Goal: Task Accomplishment & Management: Use online tool/utility

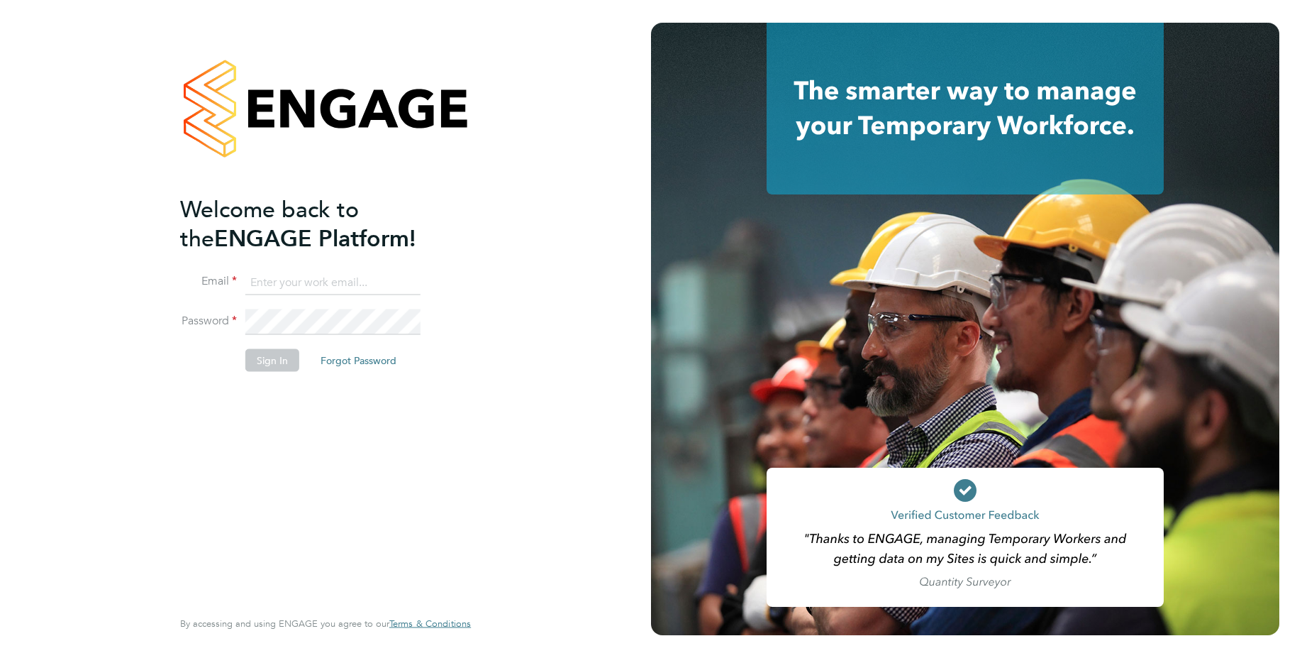
type input "[PERSON_NAME][EMAIL_ADDRESS][PERSON_NAME][DOMAIN_NAME]"
click at [276, 365] on button "Sign In" at bounding box center [272, 359] width 54 height 23
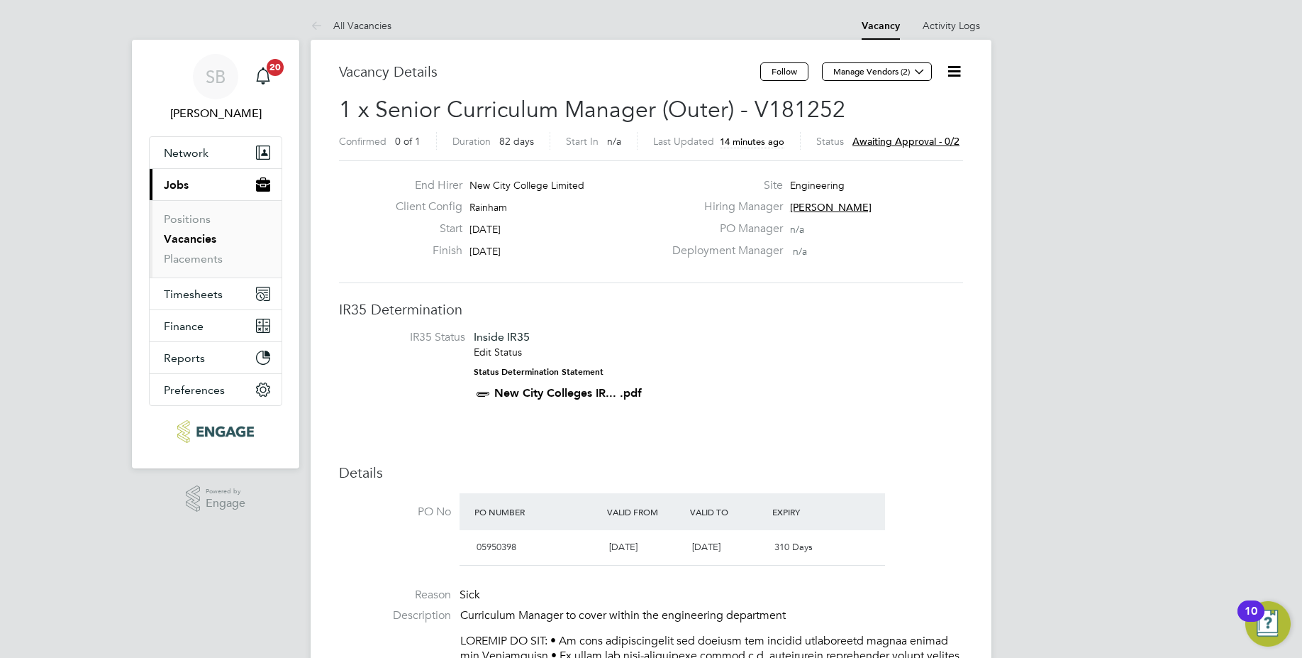
click at [897, 145] on span "Awaiting approval - 0/2" at bounding box center [906, 141] width 107 height 13
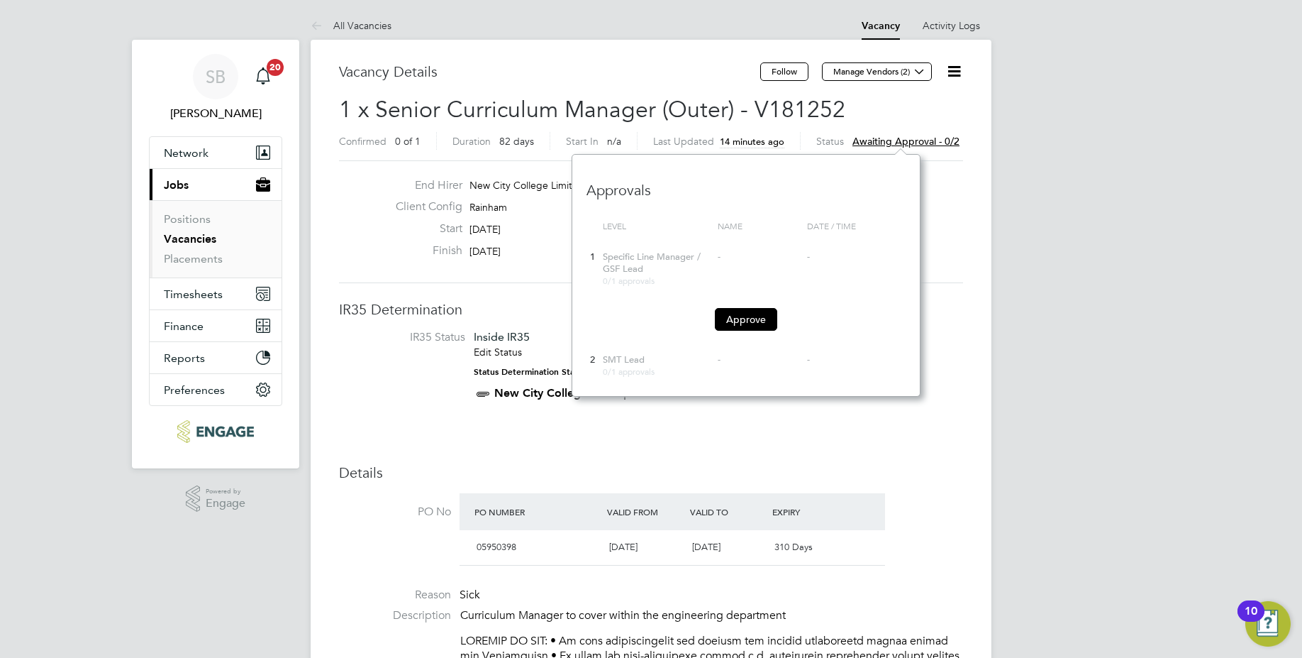
scroll to position [13, 107]
click at [732, 325] on button "Approve" at bounding box center [746, 319] width 62 height 23
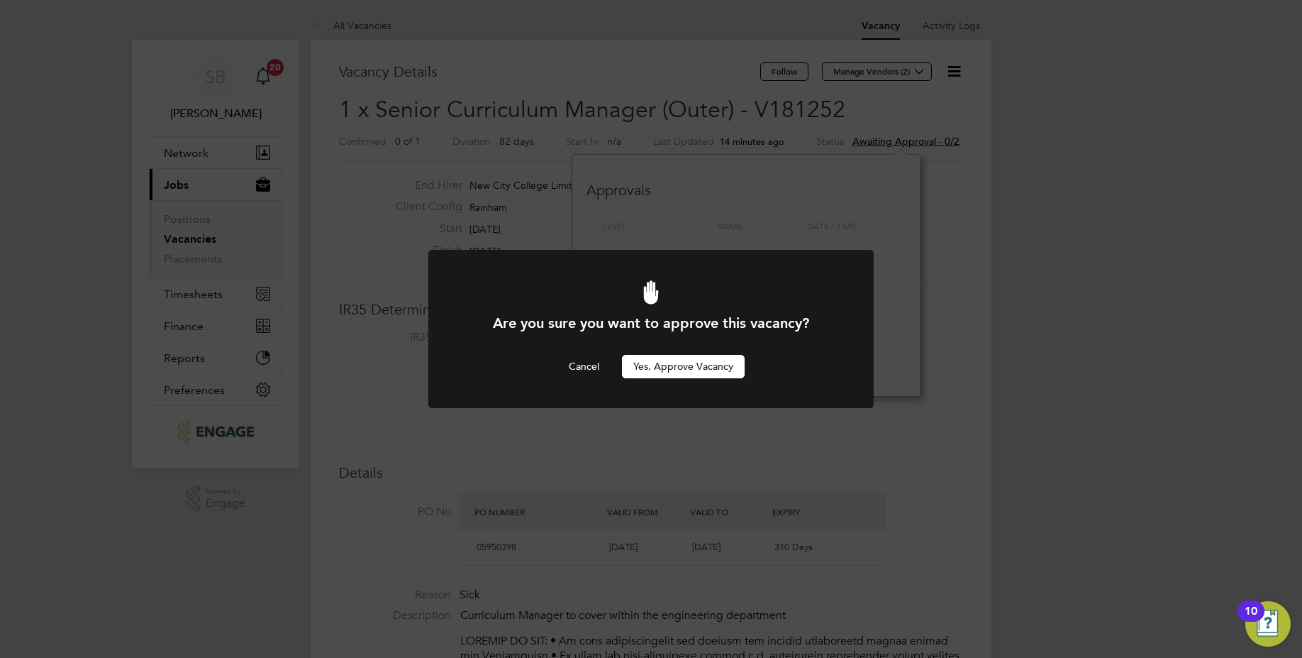
click at [692, 367] on button "Yes, Approve Vacancy" at bounding box center [683, 366] width 123 height 23
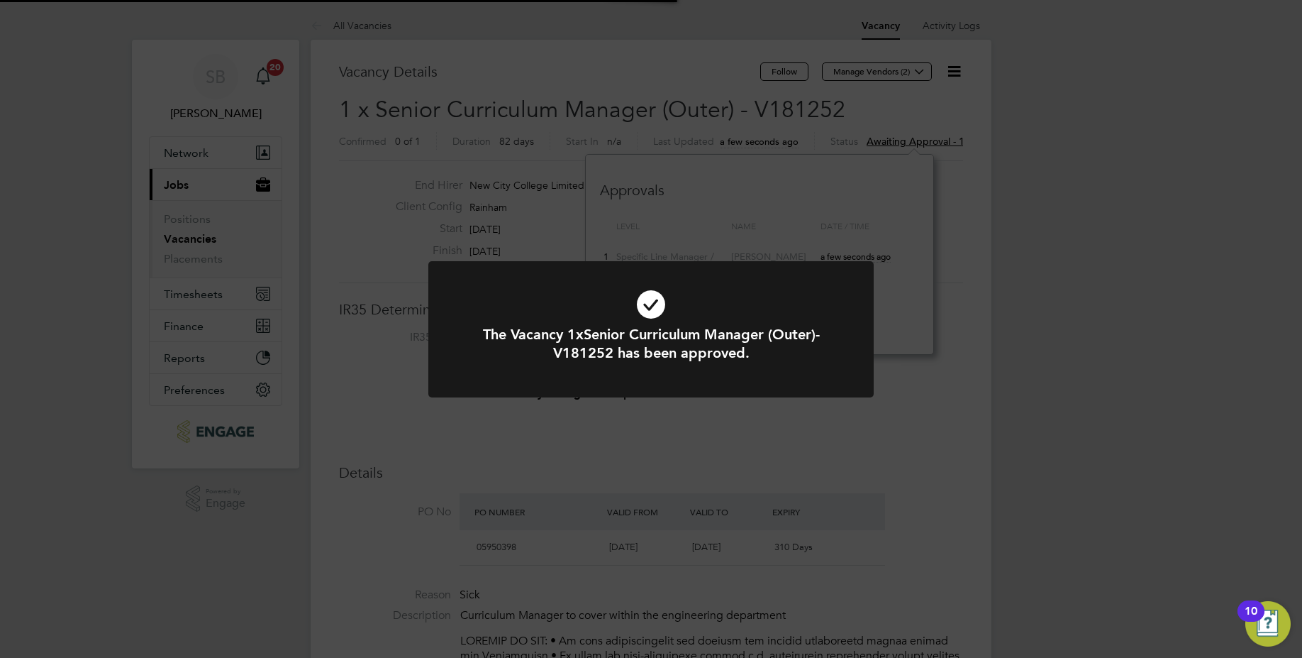
scroll to position [42, 99]
